Goal: Task Accomplishment & Management: Use online tool/utility

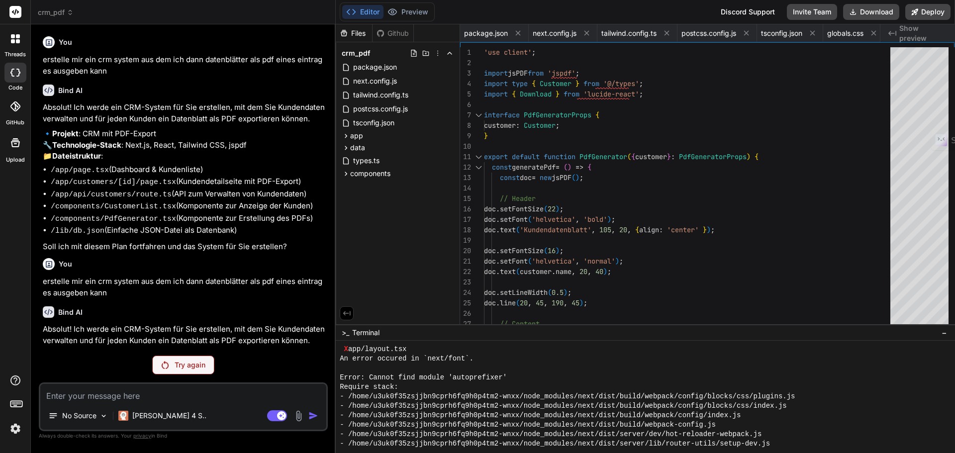
scroll to position [630, 0]
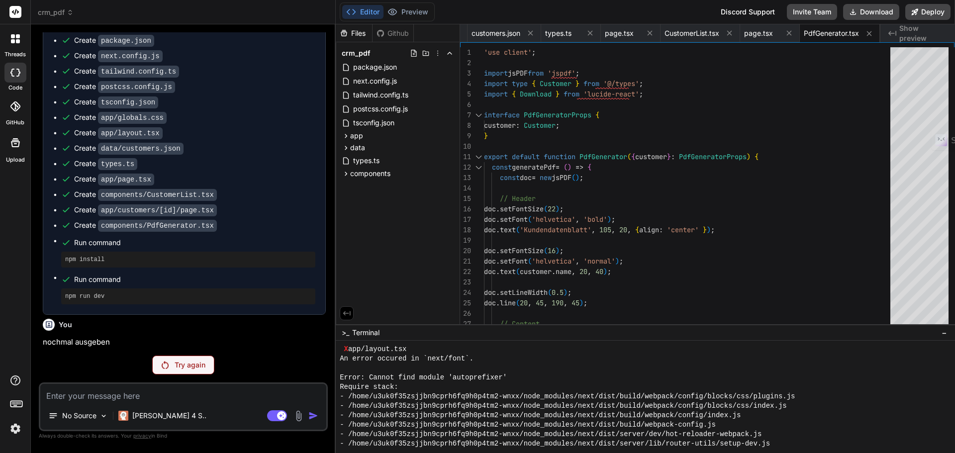
click at [194, 363] on p "Try again" at bounding box center [190, 365] width 31 height 10
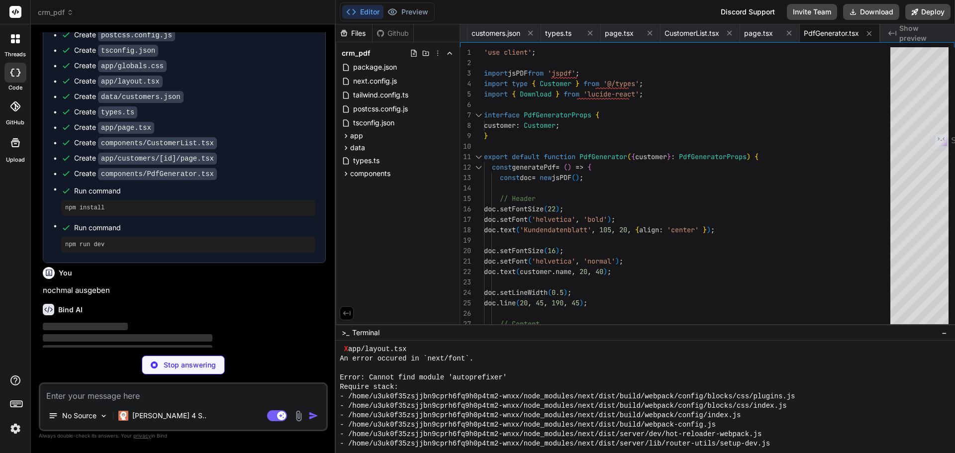
scroll to position [575, 0]
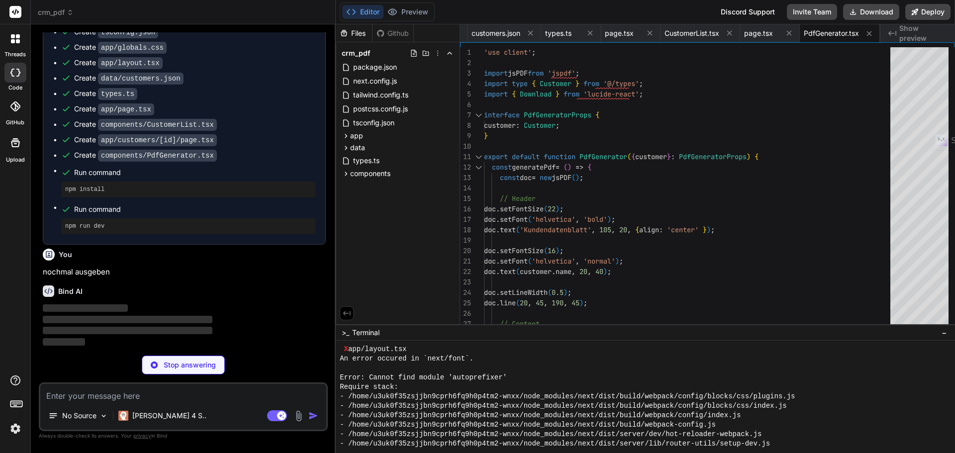
type textarea "x"
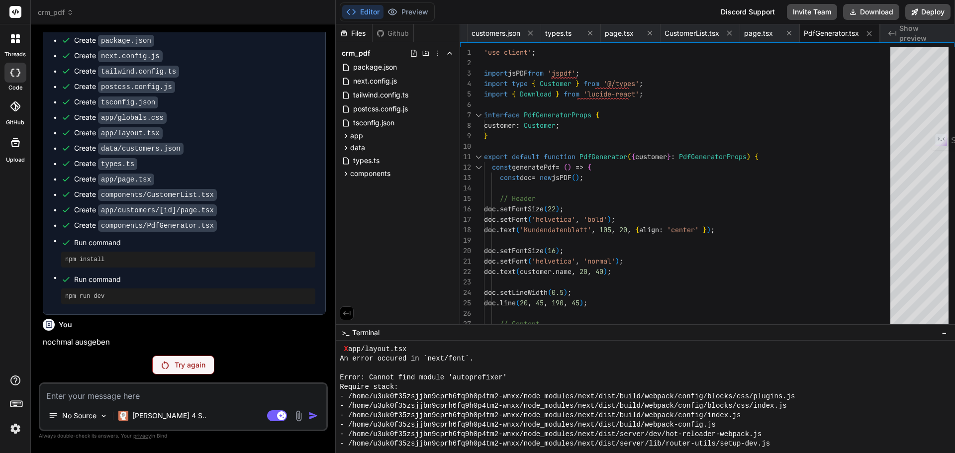
click at [863, 430] on div "- /home/u3uk0f35zsjjbn9cprh6fq9h0p4tm2-wnxx/node_modules/next/dist/server/dev/h…" at bounding box center [641, 434] width 602 height 9
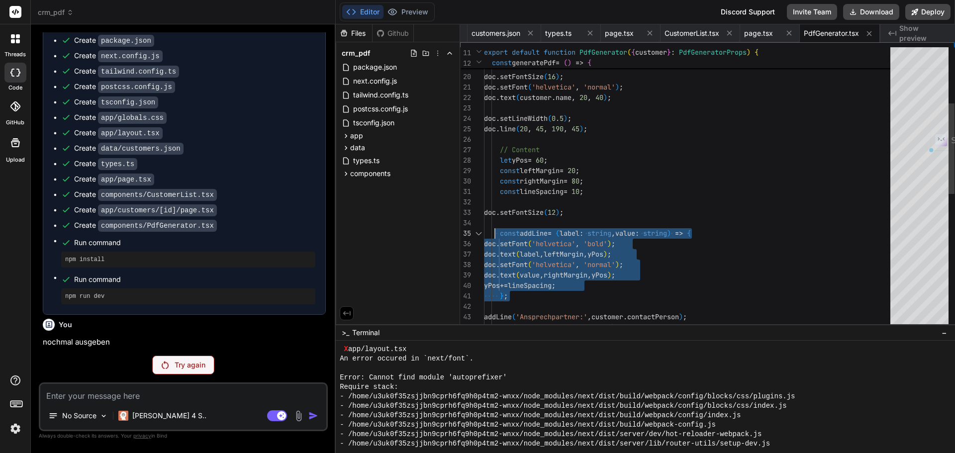
drag, startPoint x: 512, startPoint y: 299, endPoint x: 495, endPoint y: 233, distance: 67.7
click at [495, 233] on div "doc . setFont ( 'helvetica' , 'bold' ) ; doc . text ( 'Kundendatenblatt' , 105 …" at bounding box center [690, 311] width 412 height 877
type textarea "const lineSpacing = 10; doc.setFontSize(12); const addLine = (label: string, va…"
click at [666, 264] on div "doc . setFont ( 'helvetica' , 'bold' ) ; doc . text ( 'Kundendatenblatt' , 105 …" at bounding box center [690, 311] width 412 height 877
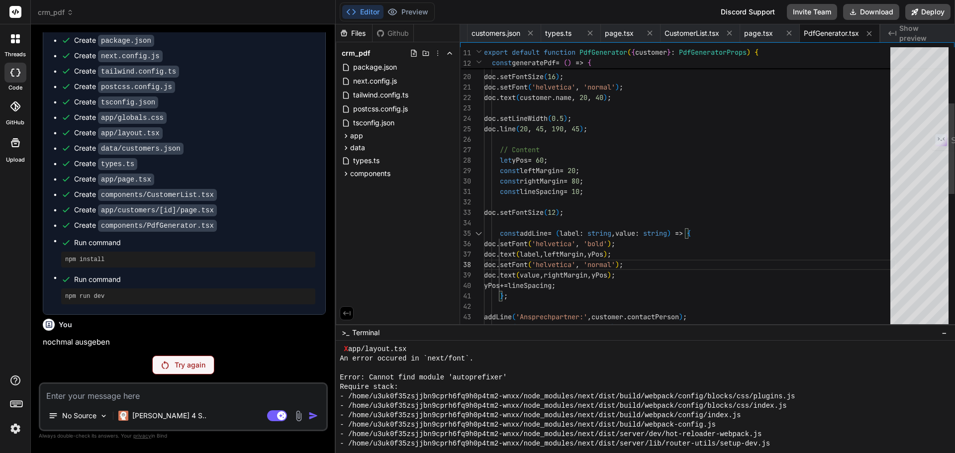
click at [796, 257] on div "doc . setFont ( 'helvetica' , 'bold' ) ; doc . text ( 'Kundendatenblatt' , 105 …" at bounding box center [690, 311] width 412 height 877
click at [74, 356] on div "Try again" at bounding box center [183, 365] width 289 height 19
click at [200, 369] on p "Try again" at bounding box center [190, 365] width 31 height 10
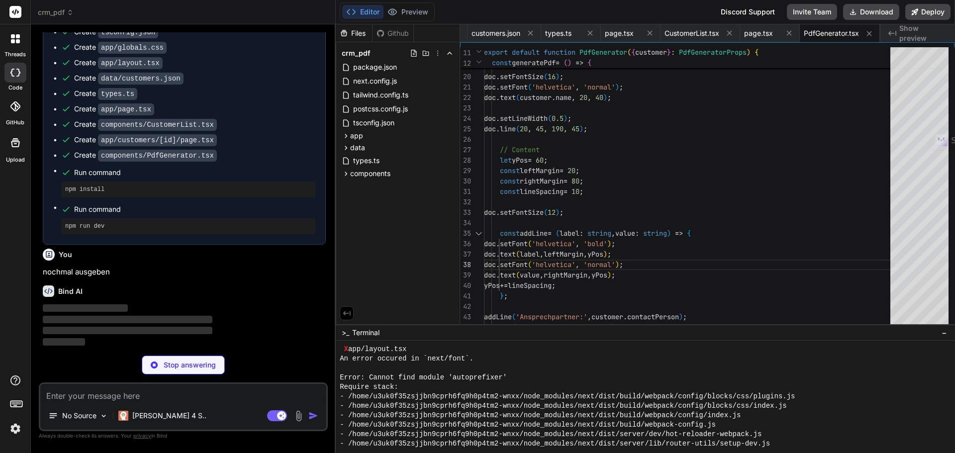
type textarea "x"
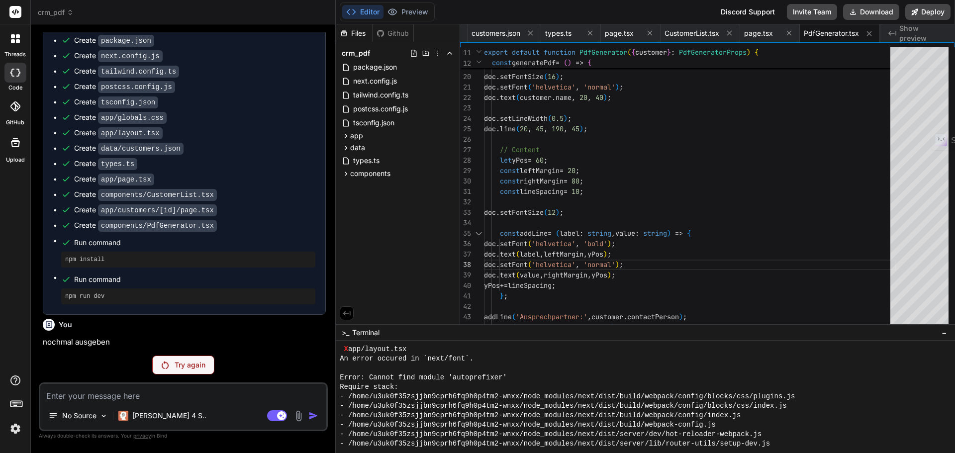
scroll to position [505, 0]
click at [768, 216] on div "doc . setFont ( 'helvetica' , 'bold' ) ; doc . text ( 'Kundendatenblatt' , 105 …" at bounding box center [690, 311] width 412 height 877
click at [217, 325] on div "You" at bounding box center [184, 325] width 283 height 12
click at [390, 82] on span "next.config.js" at bounding box center [375, 81] width 46 height 12
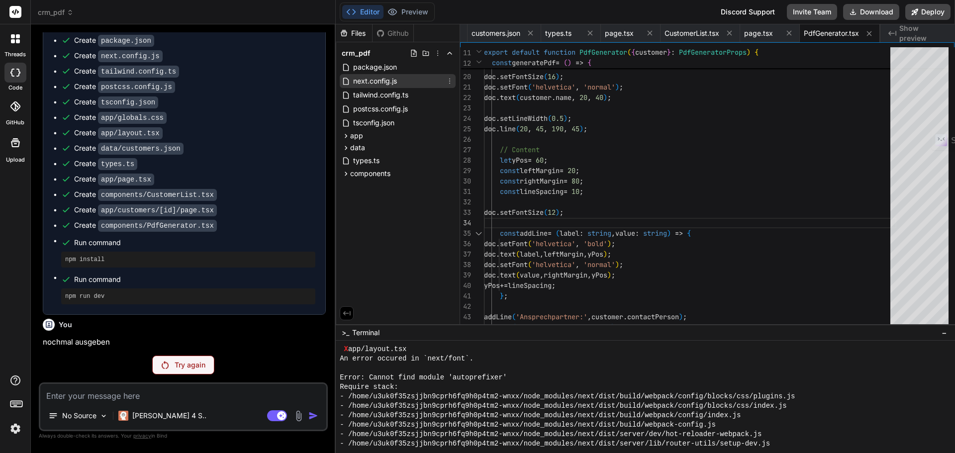
scroll to position [0, 69]
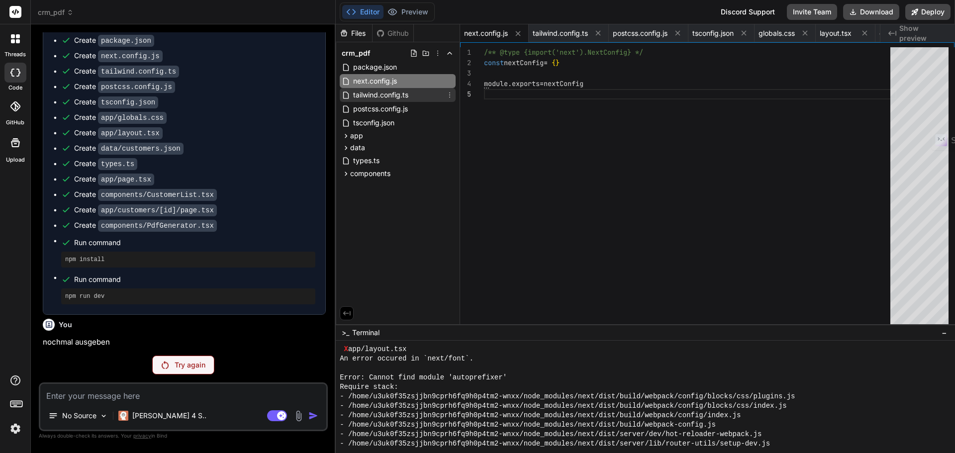
click at [390, 96] on span "tailwind.config.ts" at bounding box center [380, 95] width 57 height 12
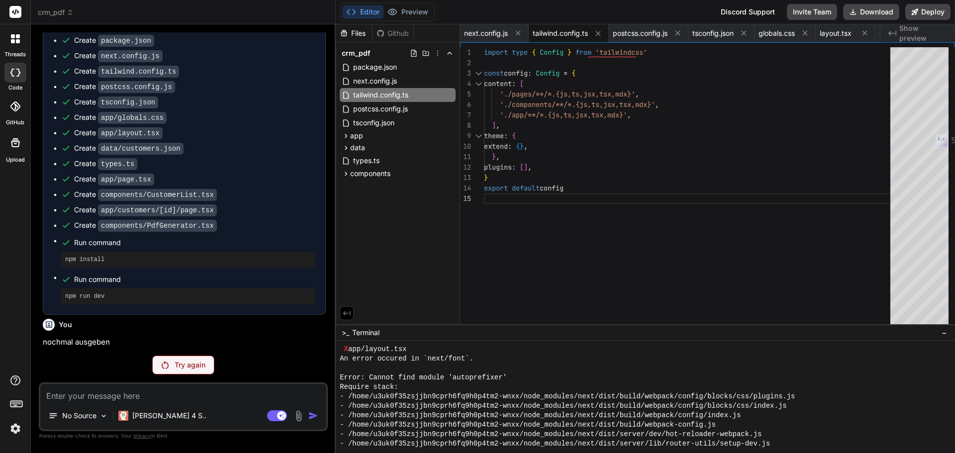
click at [933, 31] on span "Show preview" at bounding box center [923, 33] width 48 height 20
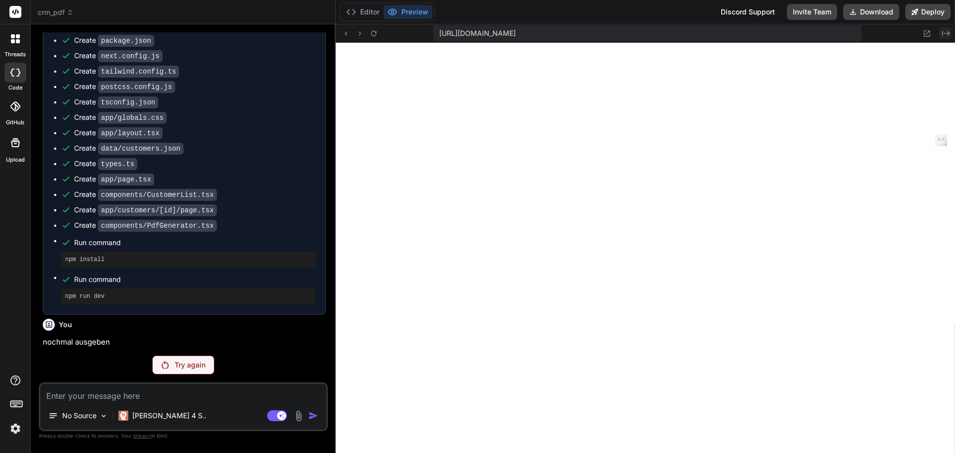
click at [949, 33] on icon at bounding box center [946, 33] width 8 height 5
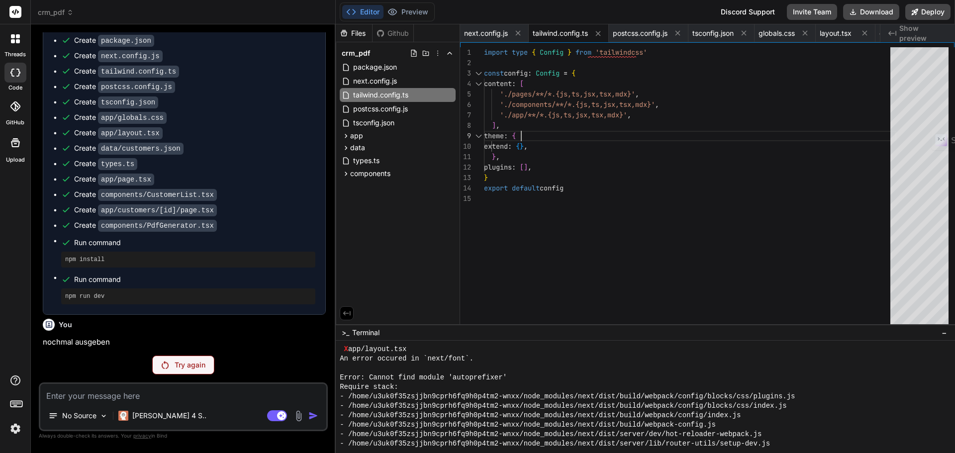
scroll to position [0, 0]
click at [651, 127] on div "import type { Config } from 'tailwindcss' const config : Config = { content : […" at bounding box center [690, 188] width 412 height 282
click at [548, 140] on div "import type { Config } from 'tailwindcss' const config : Config = { content : […" at bounding box center [690, 188] width 412 height 282
click at [566, 149] on div "import type { Config } from 'tailwindcss' const config : Config = { content : […" at bounding box center [690, 188] width 412 height 282
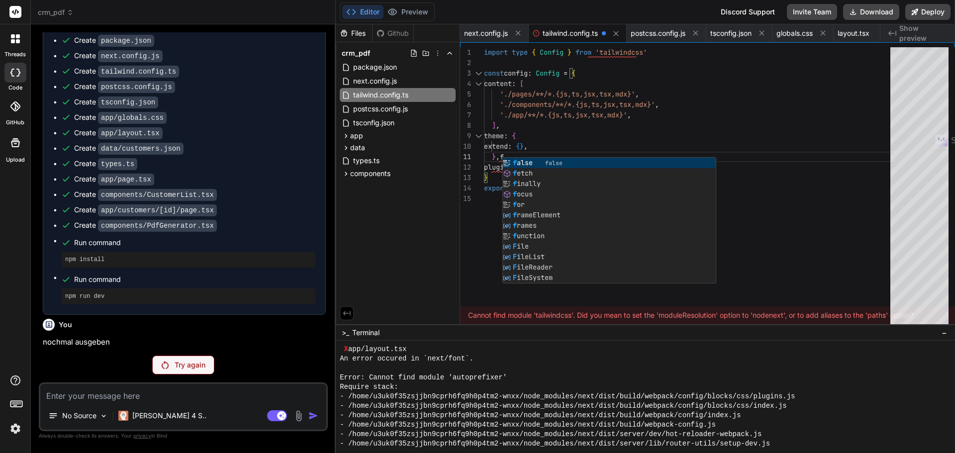
click at [588, 140] on div "import type { Config } from 'tailwindcss' const config : Config = { content : […" at bounding box center [690, 188] width 412 height 282
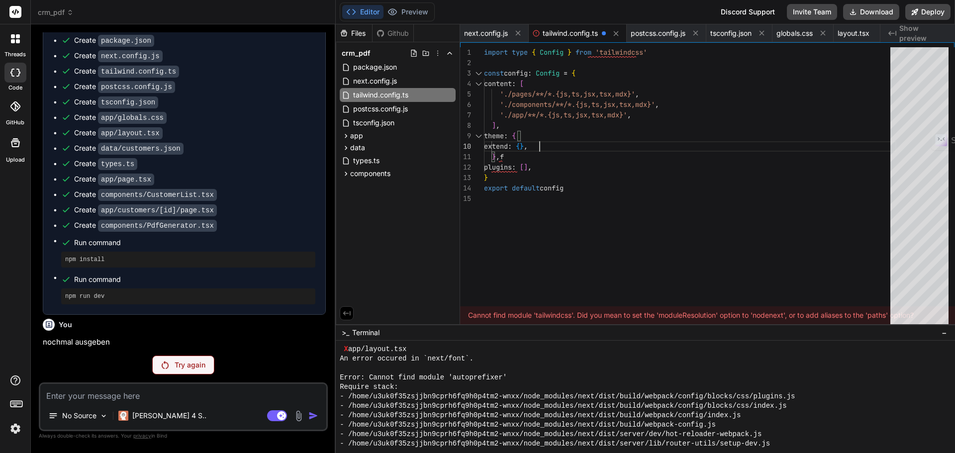
click at [537, 157] on div "import type { Config } from 'tailwindcss' const config : Config = { content : […" at bounding box center [690, 188] width 412 height 282
click at [520, 156] on div "import type { Config } from 'tailwindcss' const config : Config = { content : […" at bounding box center [690, 188] width 412 height 282
type textarea "}, plugins: [], } export default config"
click at [360, 167] on div "types.ts" at bounding box center [398, 161] width 116 height 14
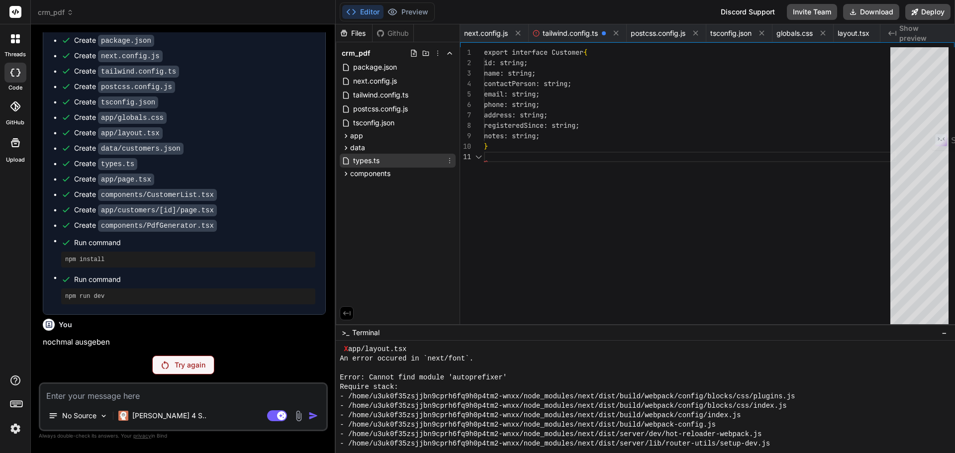
scroll to position [0, 222]
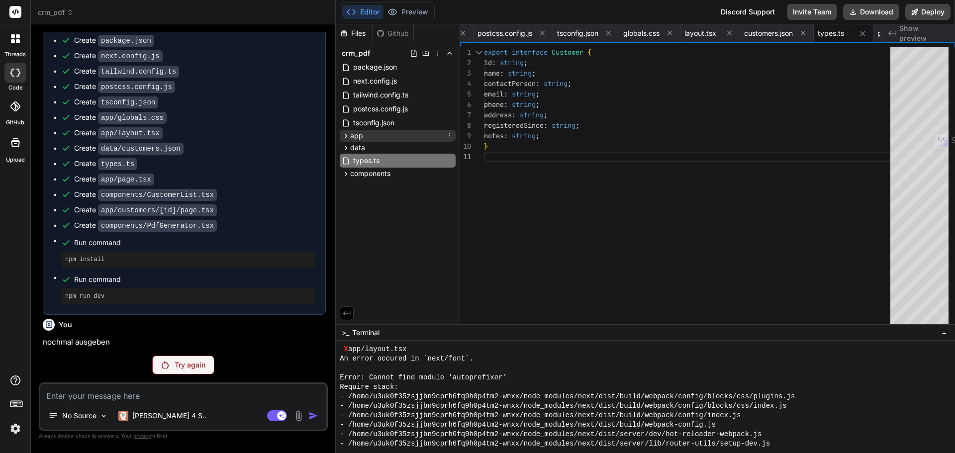
click at [344, 138] on icon at bounding box center [346, 136] width 8 height 8
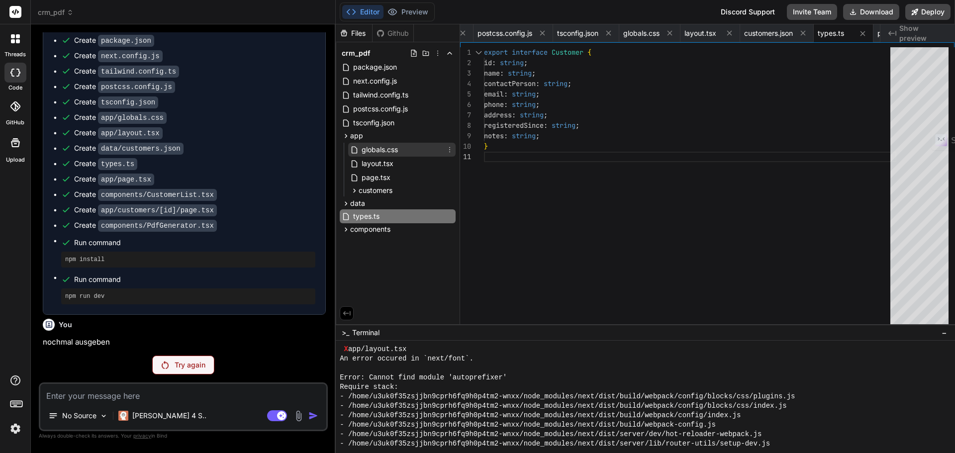
click at [372, 153] on span "globals.css" at bounding box center [379, 150] width 38 height 12
type textarea "@tailwind base; @tailwind components; @tailwind utilities;"
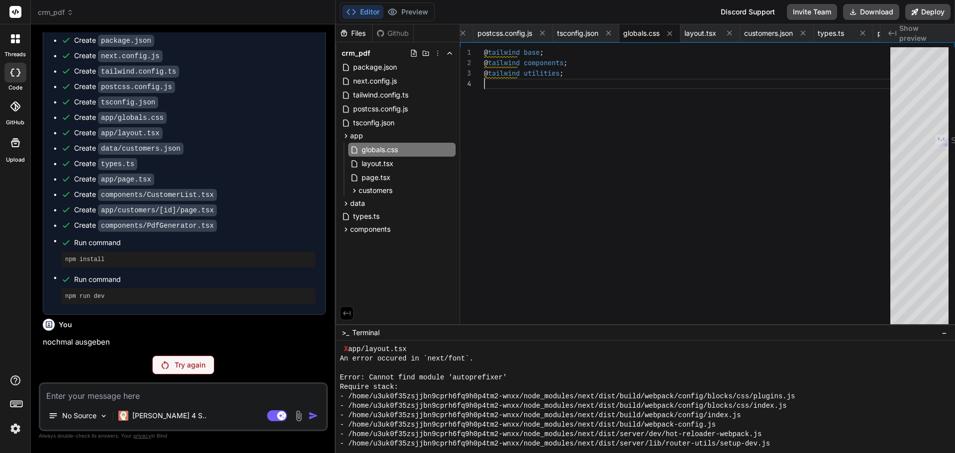
click at [579, 120] on div "@ tailwind base ; @ tailwind components ; @ tailwind utilities ;" at bounding box center [690, 188] width 412 height 282
click at [368, 66] on span "package.json" at bounding box center [375, 67] width 46 height 12
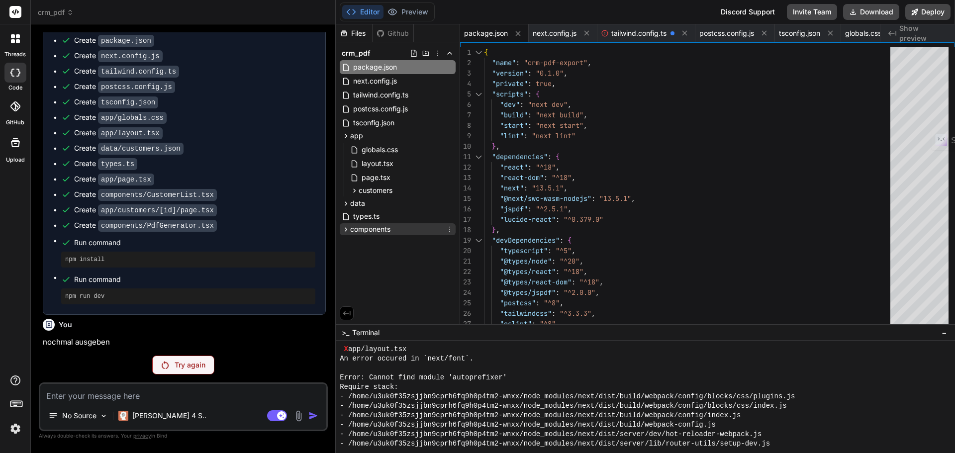
click at [362, 230] on span "components" at bounding box center [370, 229] width 40 height 10
click at [362, 248] on span "CustomerList.tsx" at bounding box center [388, 243] width 57 height 12
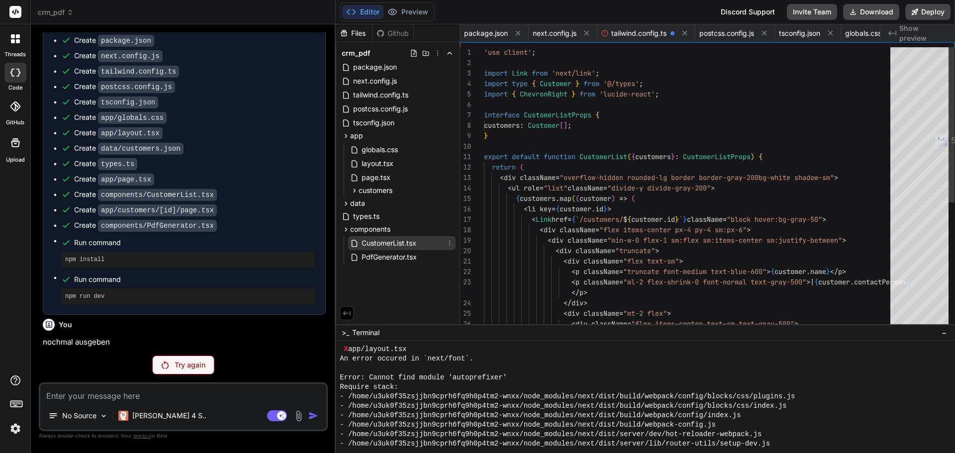
scroll to position [0, 361]
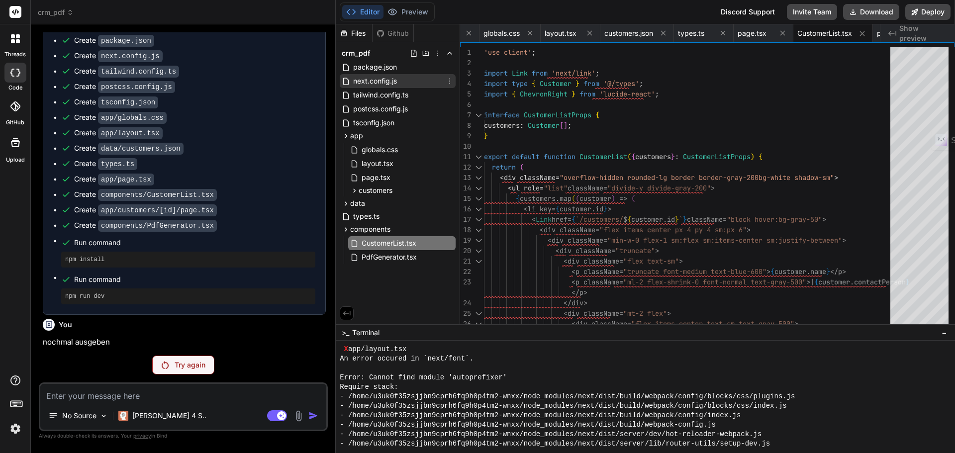
click at [363, 83] on span "next.config.js" at bounding box center [375, 81] width 46 height 12
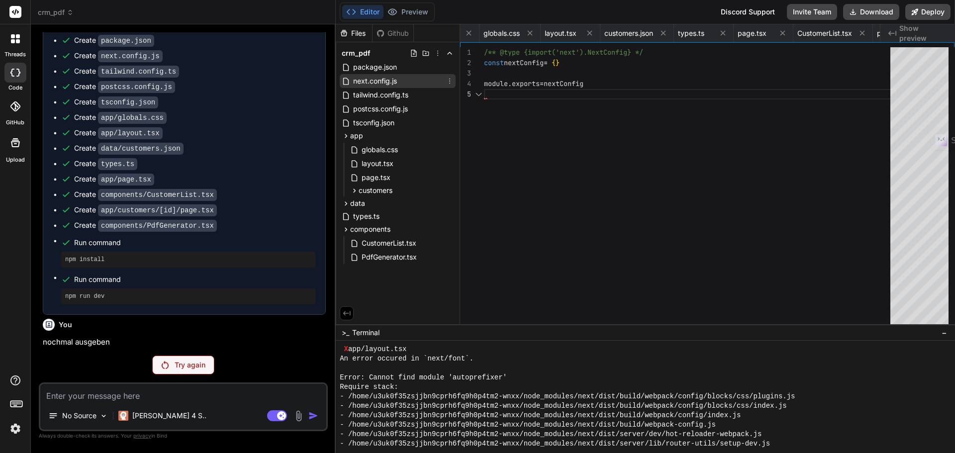
scroll to position [0, 69]
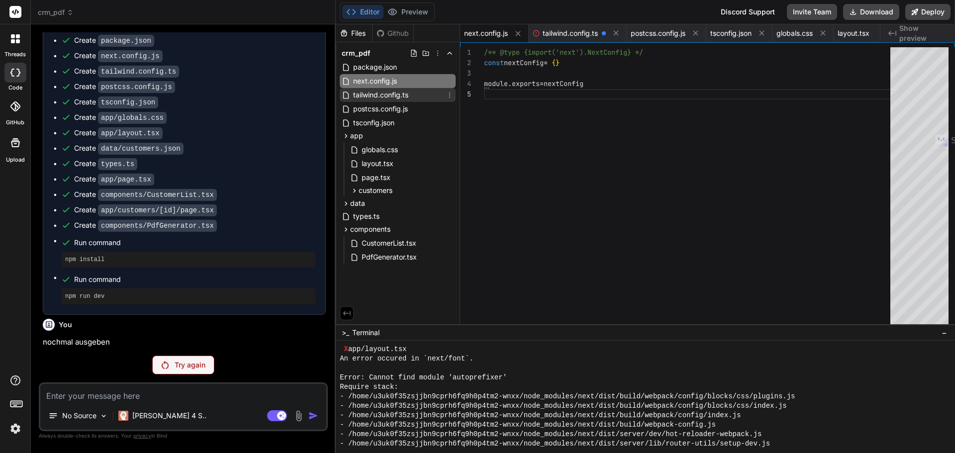
click at [359, 89] on span "tailwind.config.ts" at bounding box center [380, 95] width 57 height 12
type textarea "}, plugins: [], } export default config"
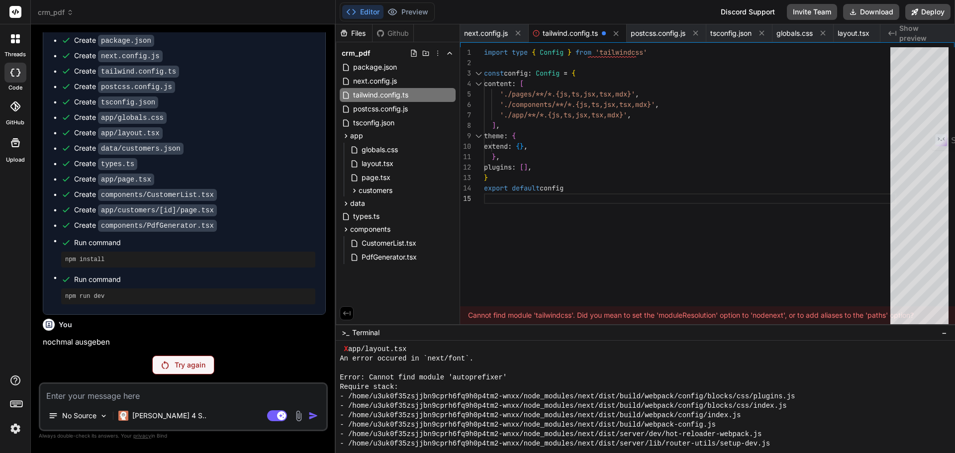
click at [601, 192] on div "import type { Config } from 'tailwindcss' const config : Config = { content : […" at bounding box center [690, 188] width 412 height 282
click at [371, 218] on span "types.ts" at bounding box center [366, 216] width 28 height 12
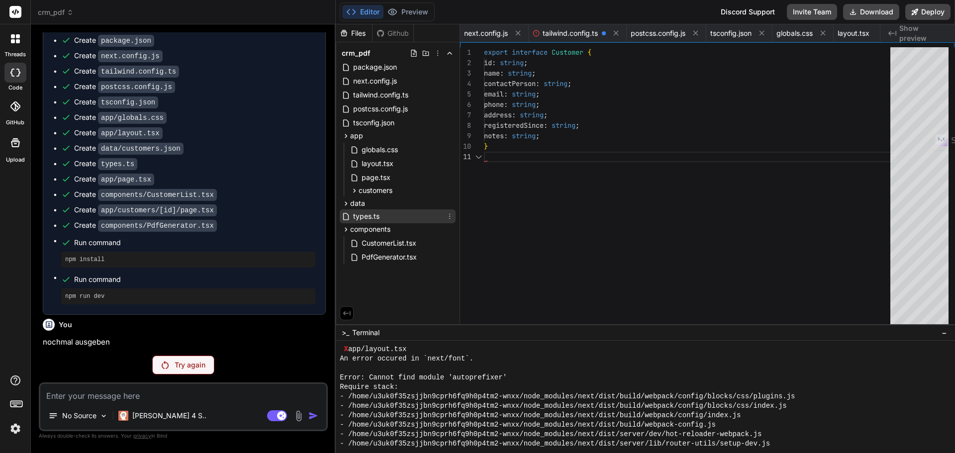
scroll to position [0, 222]
